Goal: Register for event/course

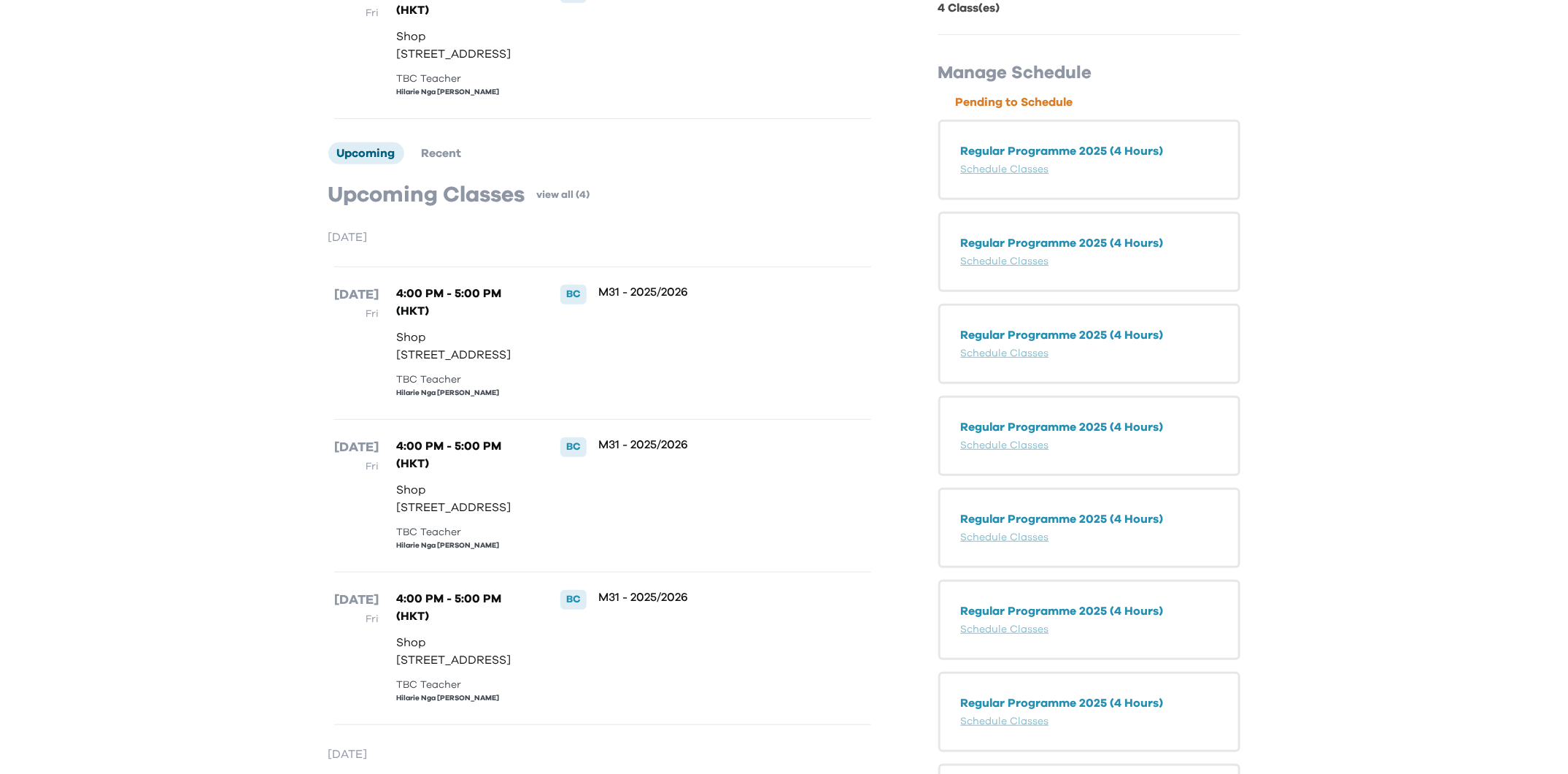
scroll to position [293, 0]
click at [1154, 149] on p "Regular Programme 2025 (4 Hours)" at bounding box center [1089, 150] width 257 height 18
click at [429, 157] on span "Recent" at bounding box center [441, 152] width 40 height 12
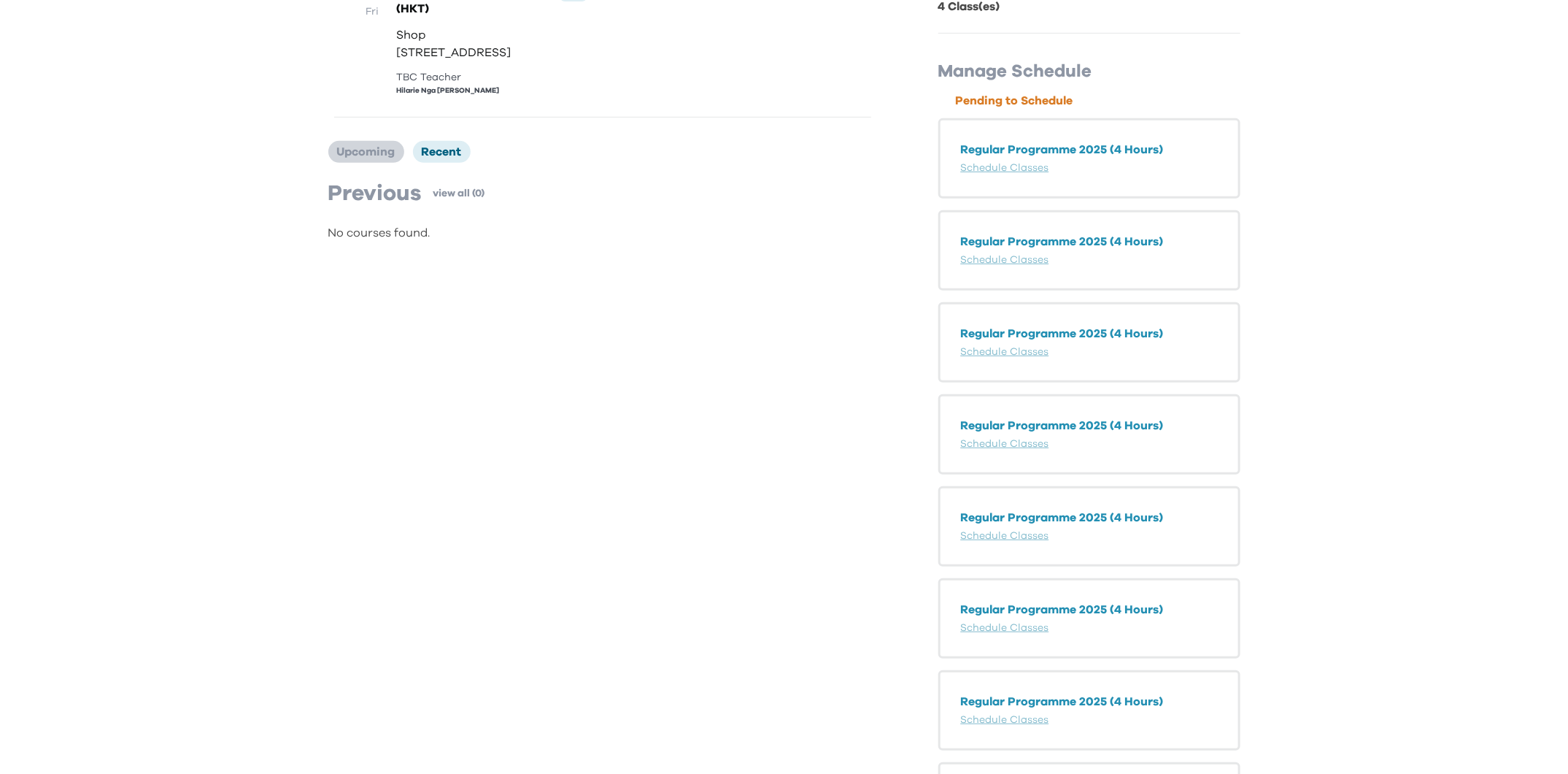
click at [360, 157] on span "Upcoming" at bounding box center [366, 152] width 59 height 12
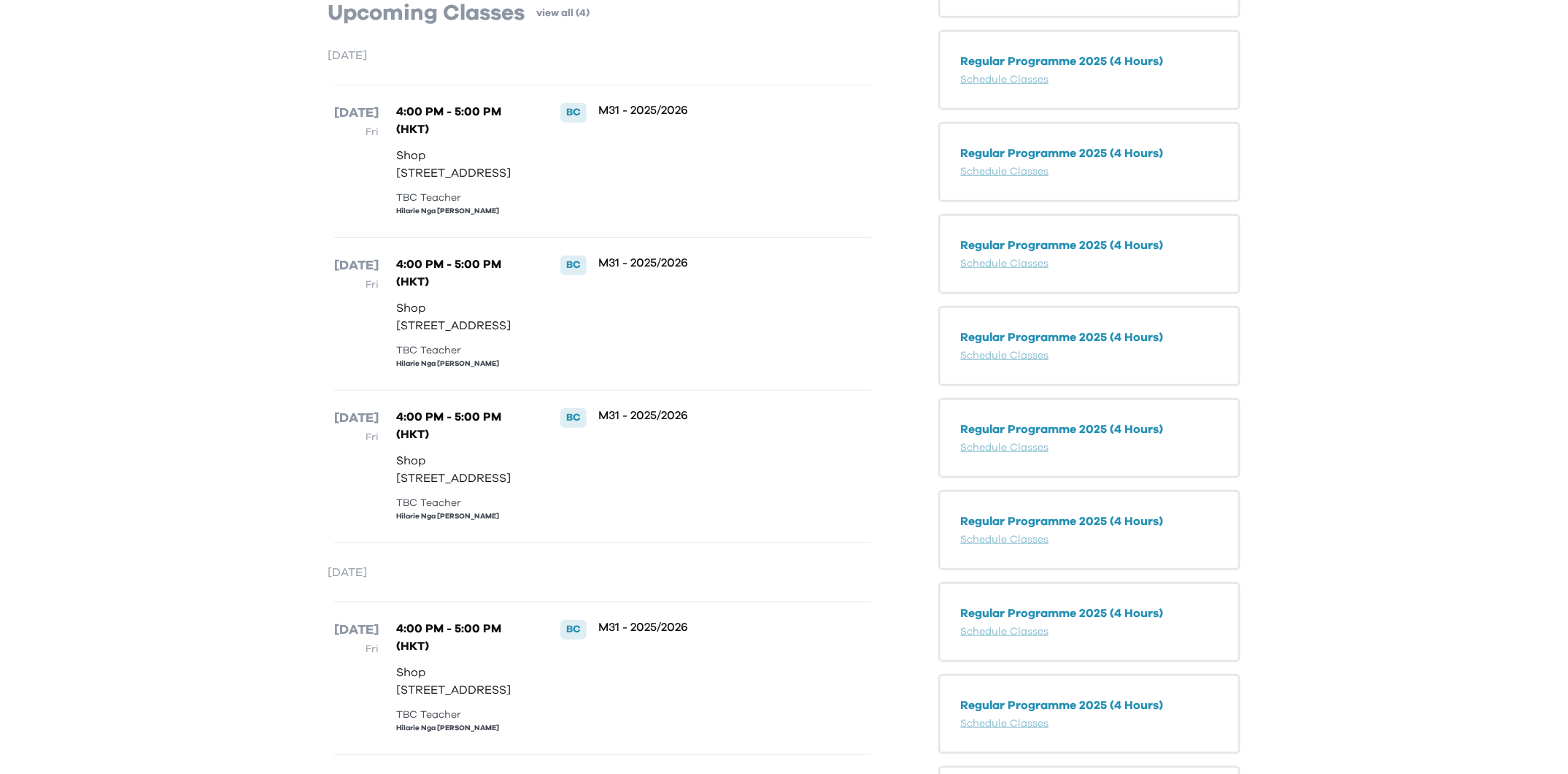
scroll to position [480, 0]
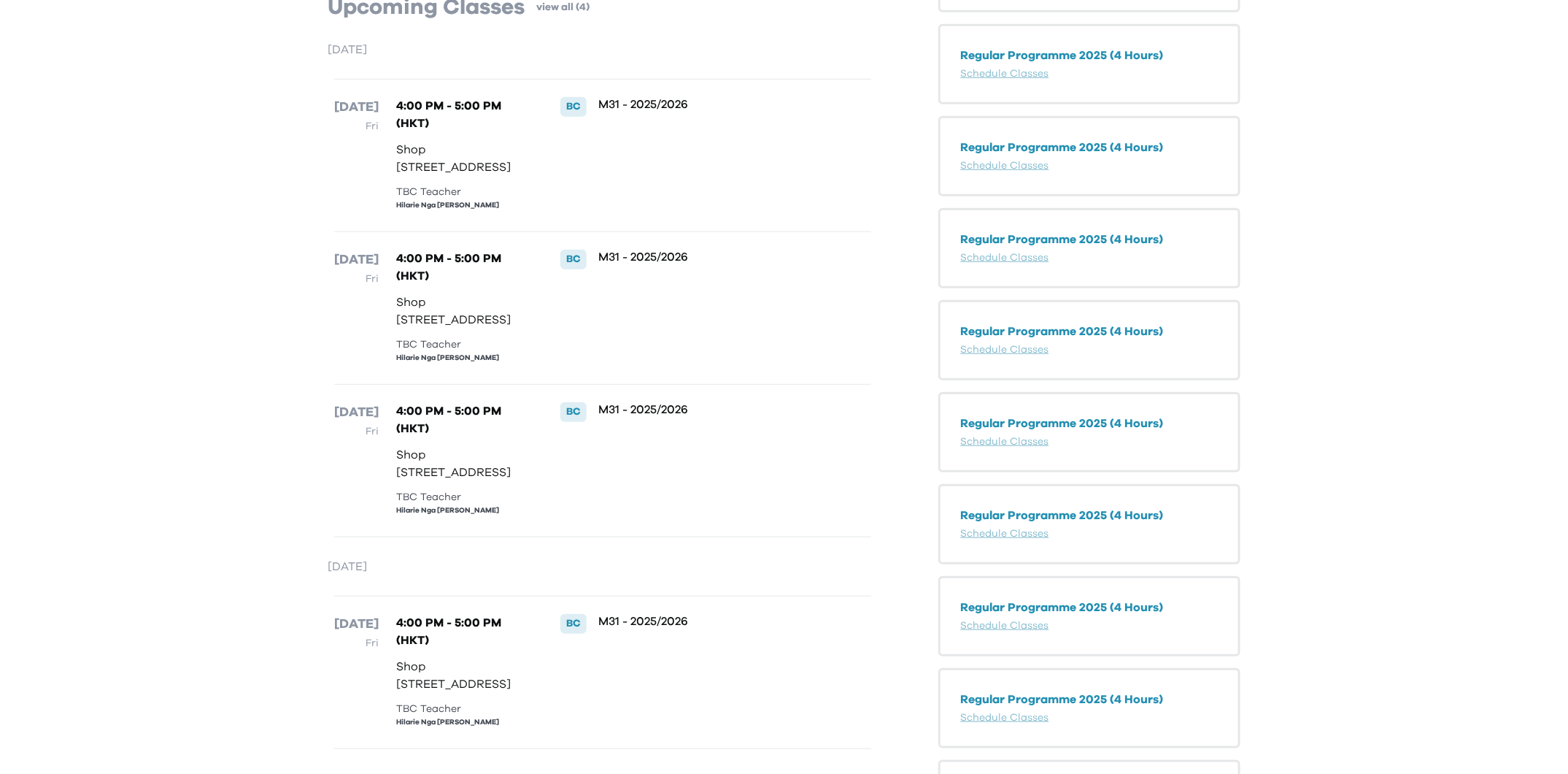
click at [611, 214] on div "M31 - 2025/2026" at bounding box center [710, 155] width 224 height 116
click at [434, 200] on div "TBC Teacher" at bounding box center [462, 192] width 134 height 15
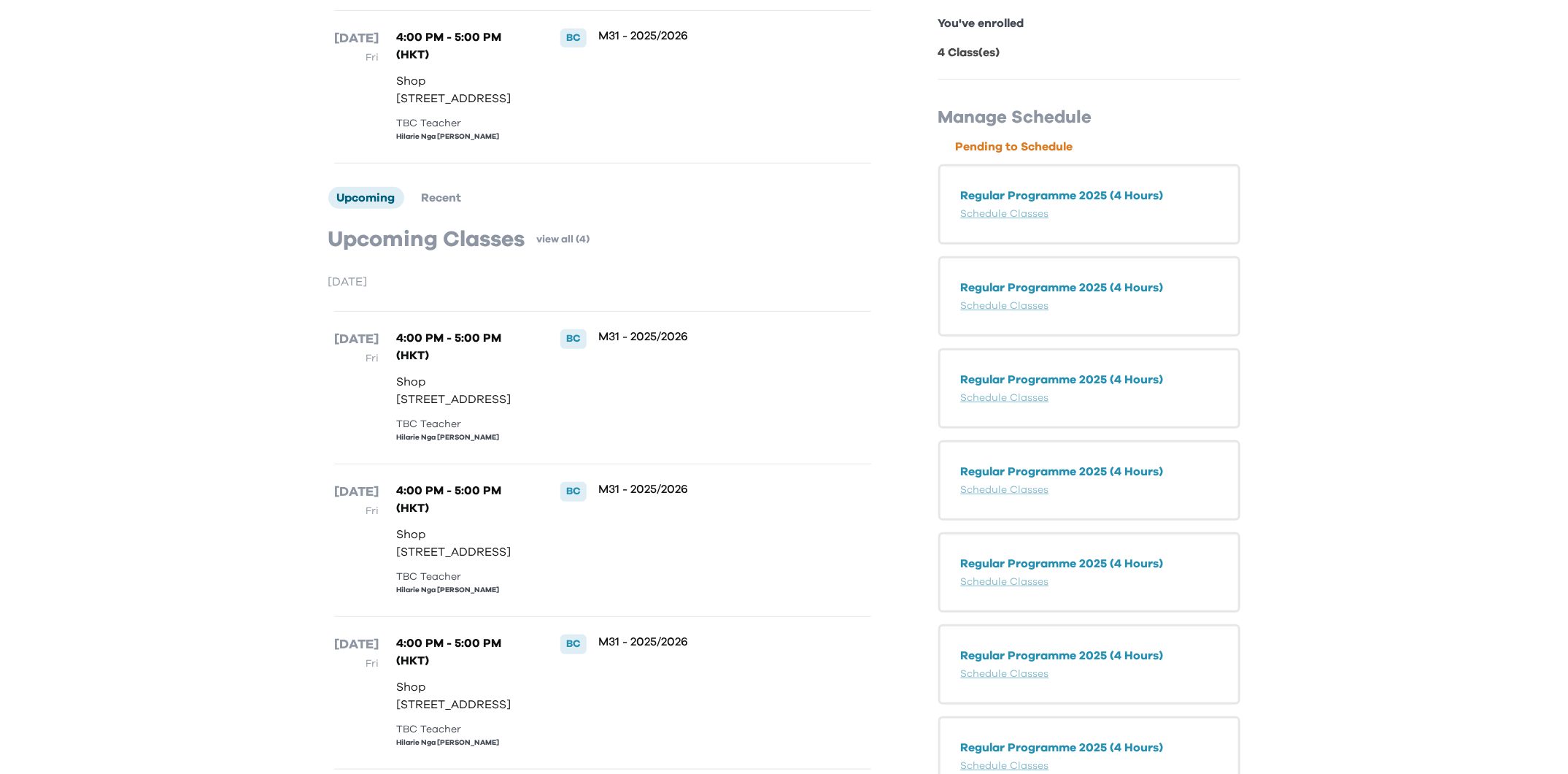
scroll to position [0, 0]
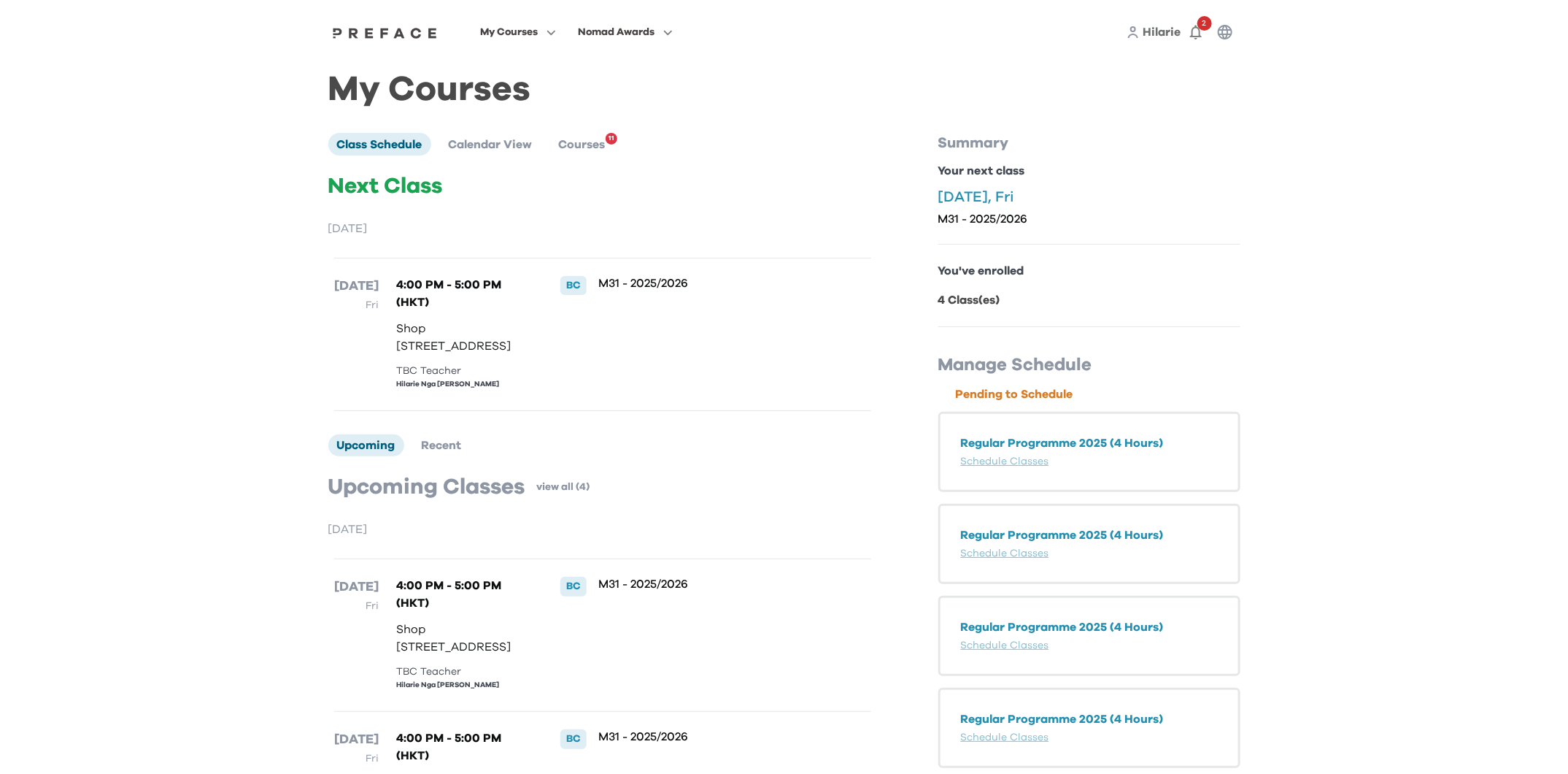
click at [631, 288] on p "M31 - 2025/2026" at bounding box center [710, 283] width 224 height 15
click at [555, 152] on ul "Class Schedule Calendar View Courses 11" at bounding box center [475, 144] width 294 height 22
click at [599, 138] on span "Courses" at bounding box center [582, 144] width 47 height 12
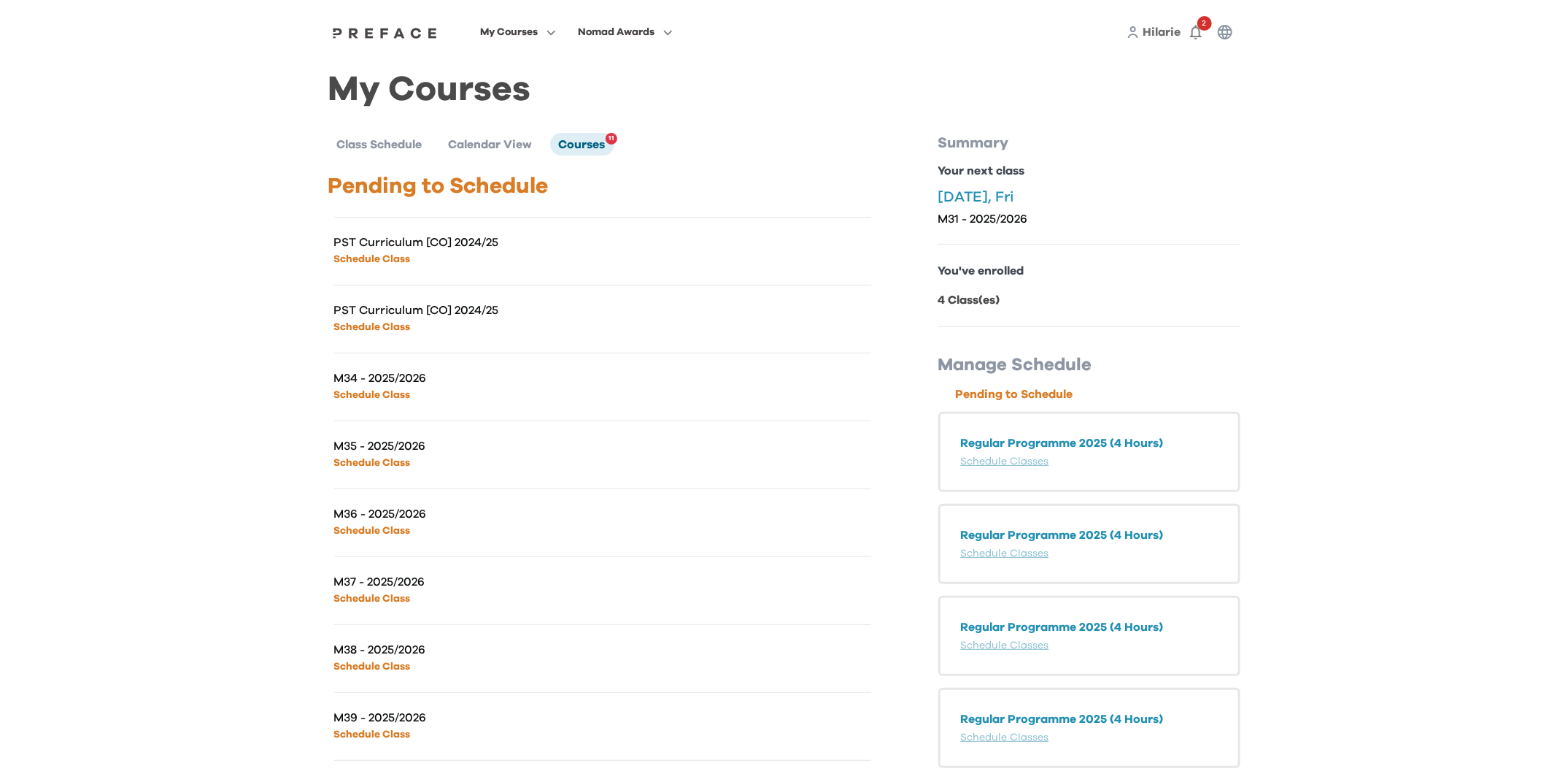
click at [390, 254] on link "Schedule Class" at bounding box center [372, 259] width 77 height 10
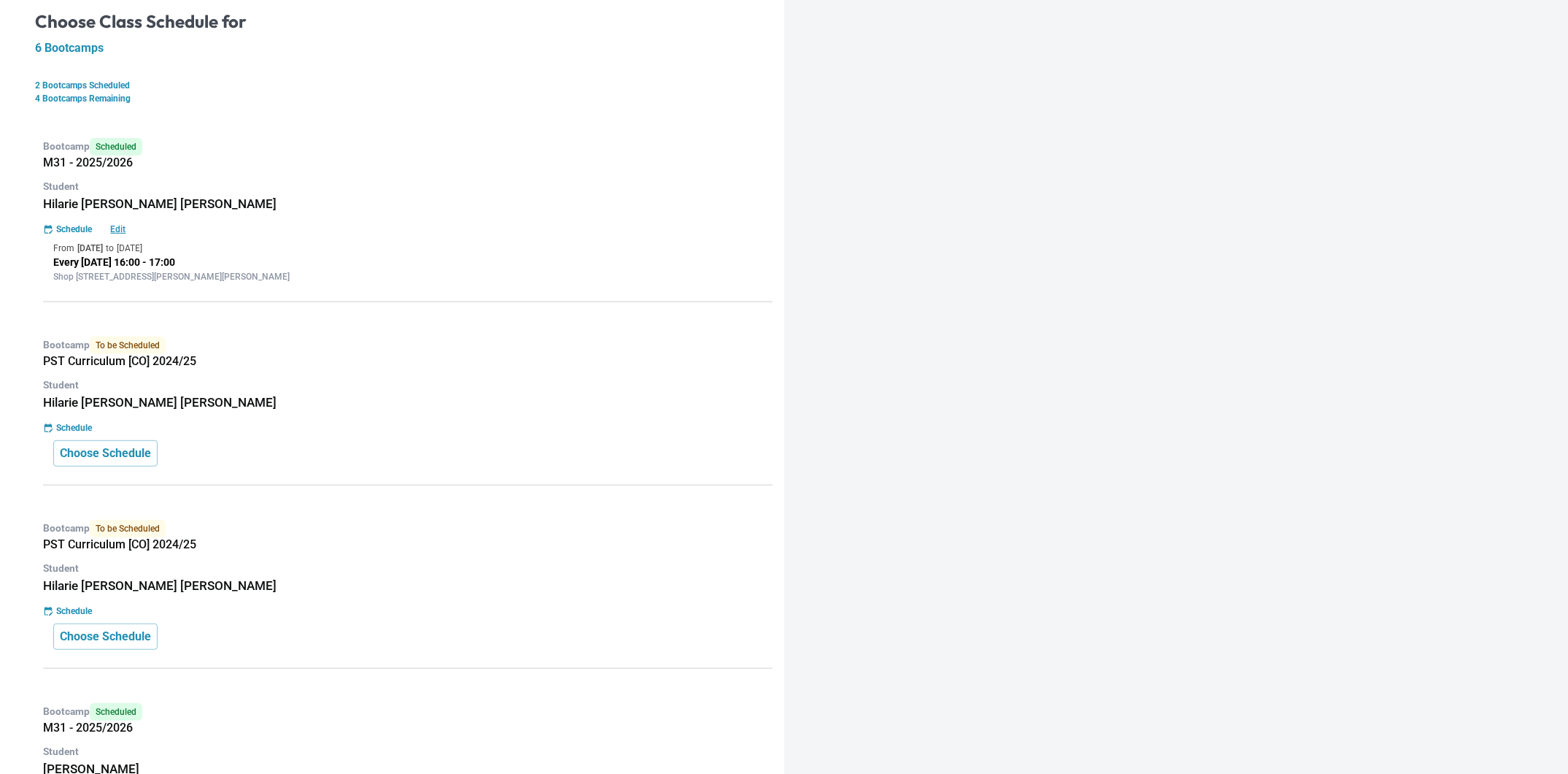
scroll to position [248, 0]
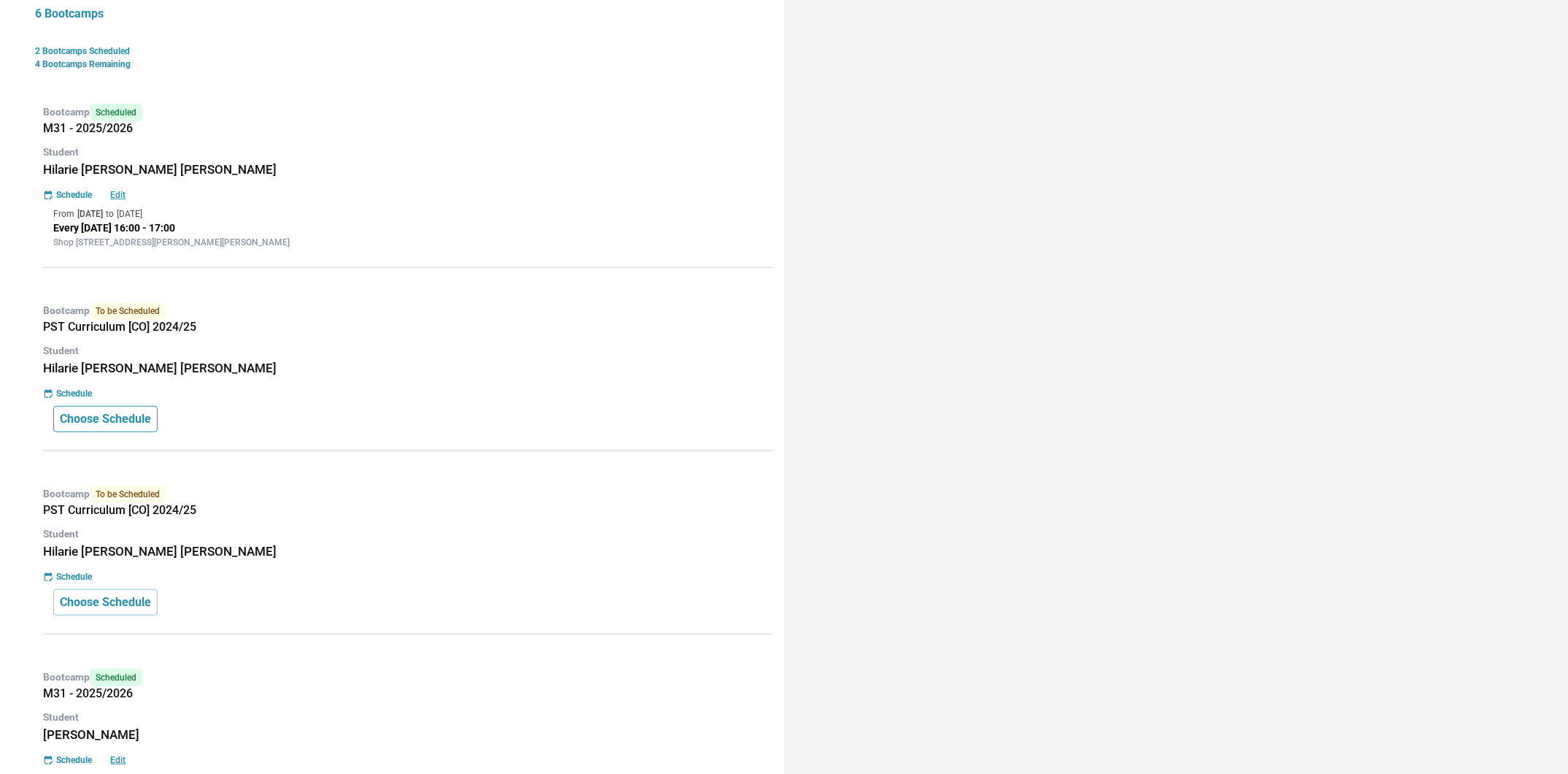
click at [143, 416] on p "Choose Schedule" at bounding box center [105, 419] width 91 height 18
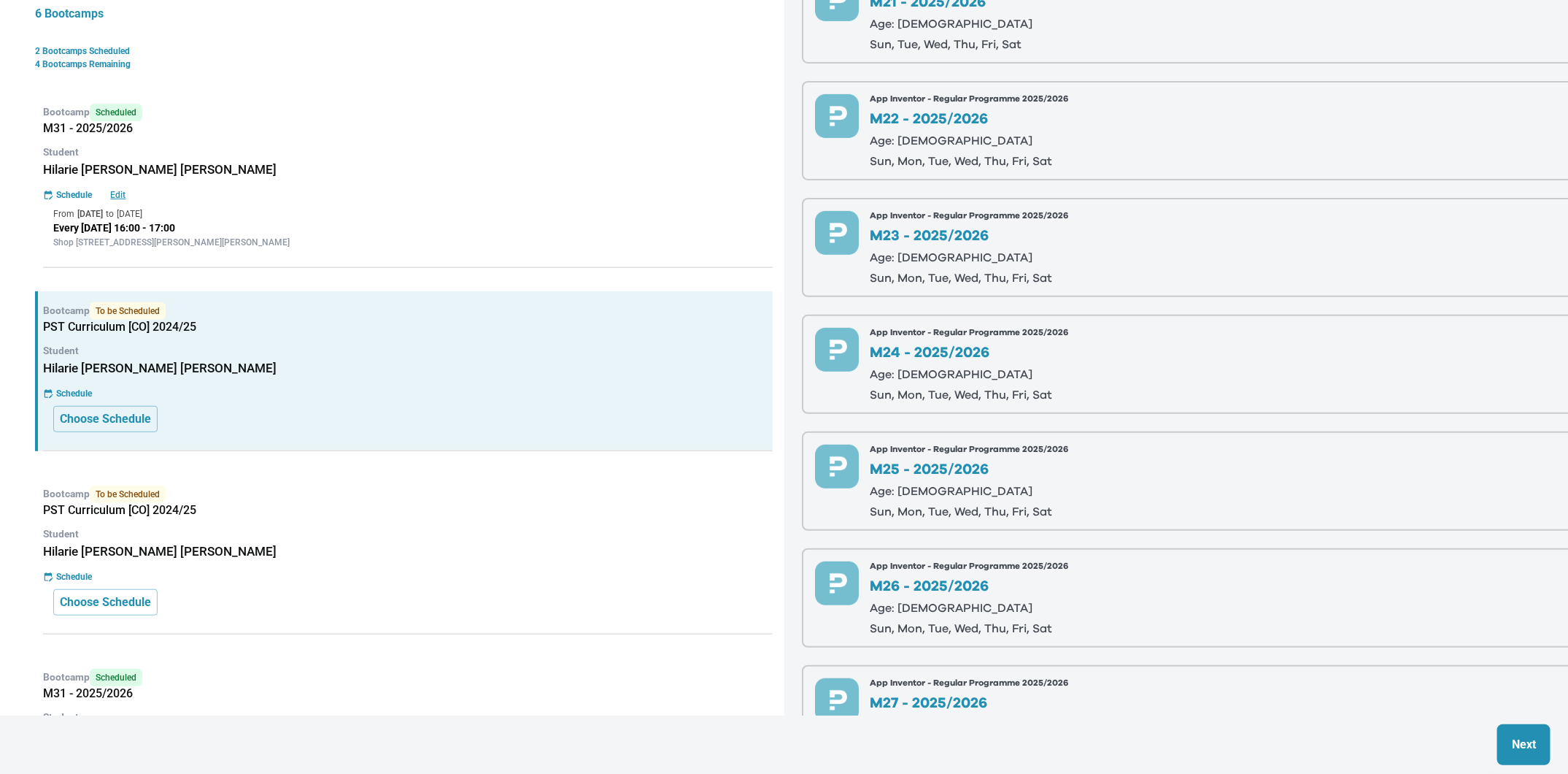
scroll to position [0, 0]
